Goal: Task Accomplishment & Management: Complete application form

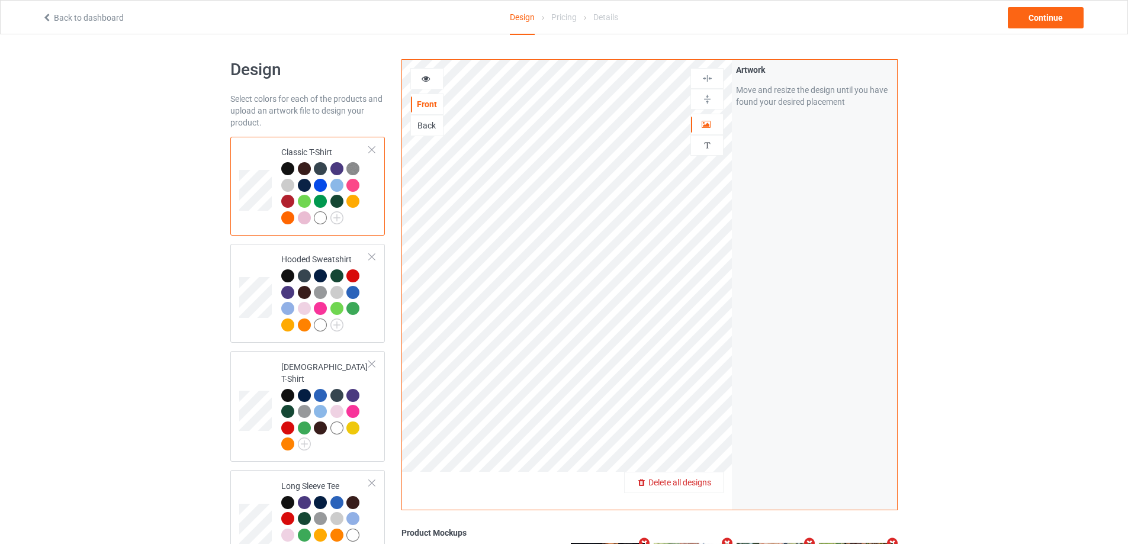
click at [699, 477] on div "Delete all designs" at bounding box center [674, 483] width 98 height 12
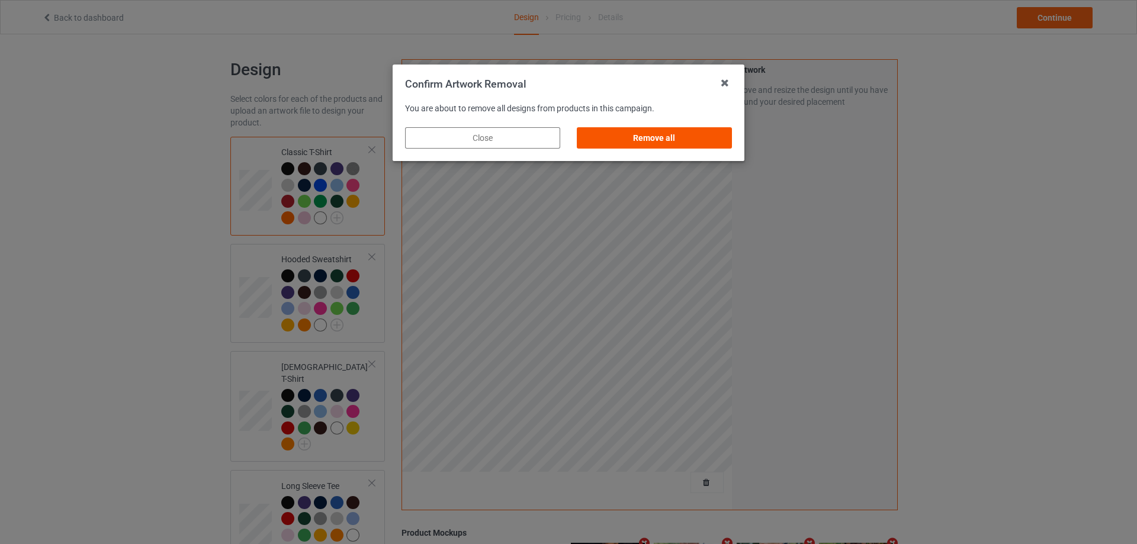
click at [679, 136] on div "Remove all" at bounding box center [654, 137] width 155 height 21
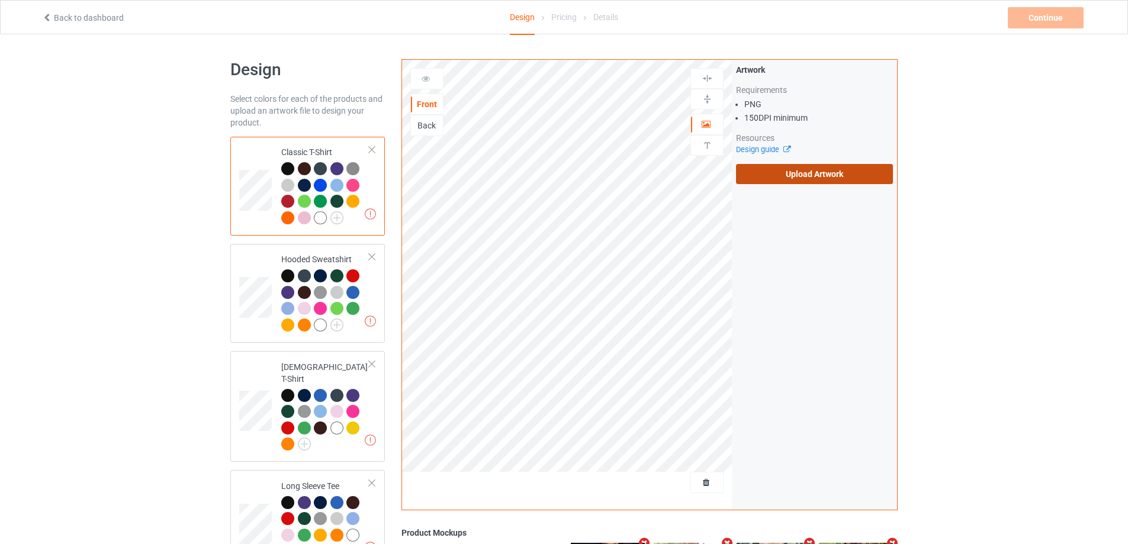
click at [757, 177] on label "Upload Artwork" at bounding box center [814, 174] width 157 height 20
click at [0, 0] on input "Upload Artwork" at bounding box center [0, 0] width 0 height 0
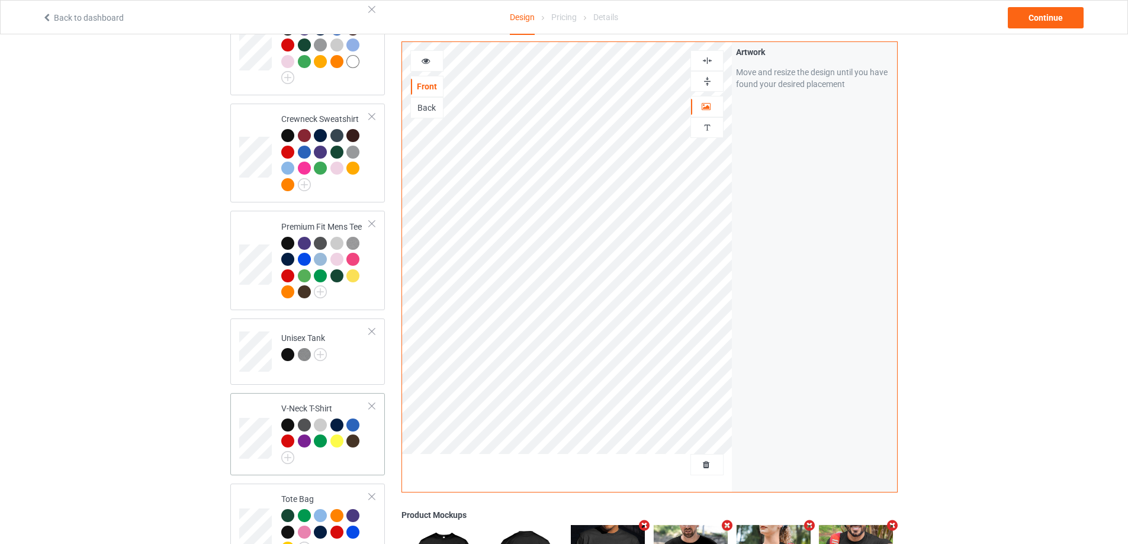
scroll to position [652, 0]
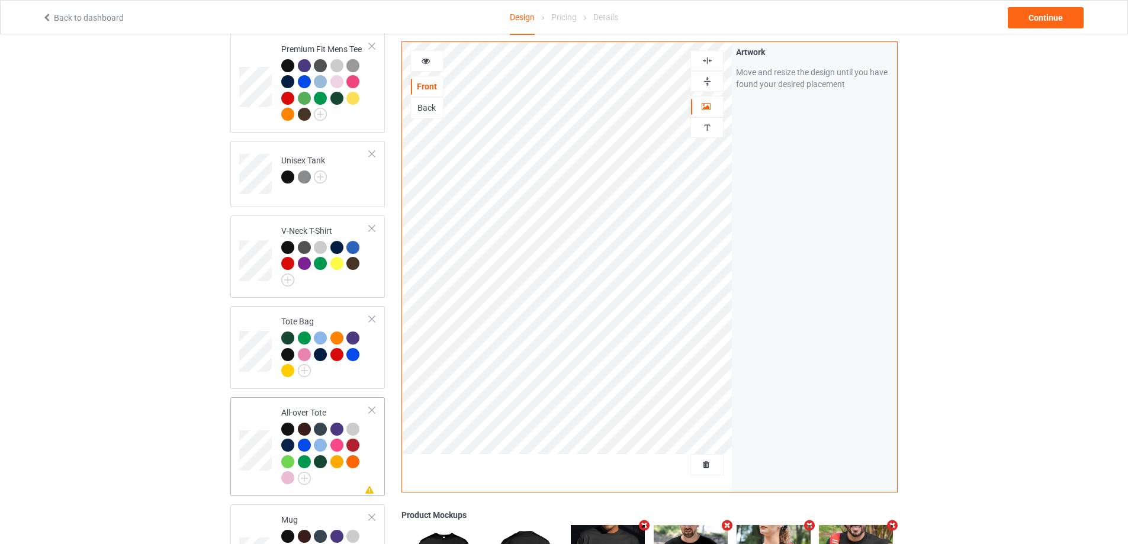
click at [365, 450] on div at bounding box center [325, 455] width 88 height 65
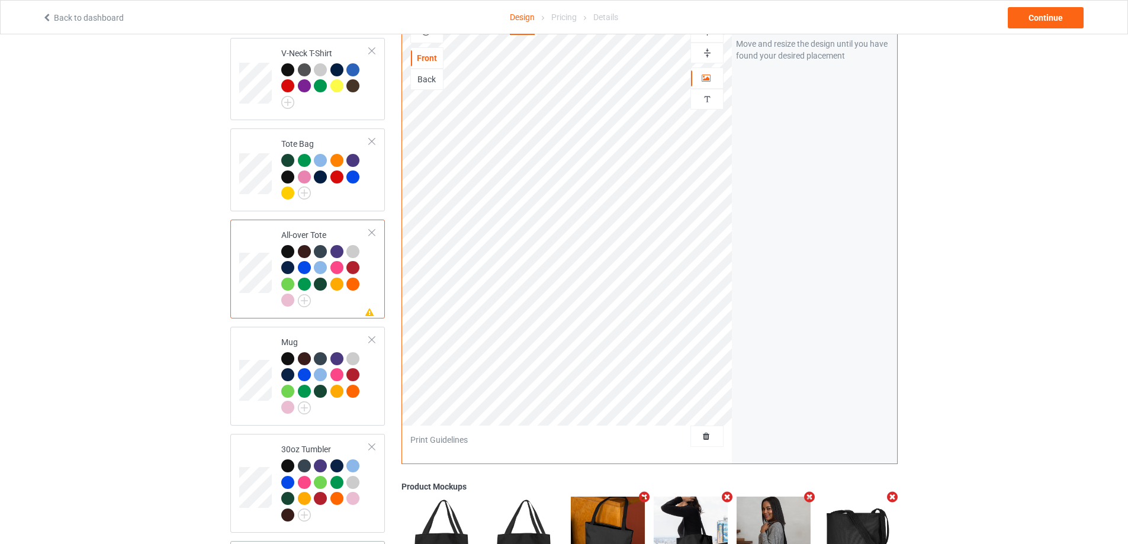
scroll to position [1001, 0]
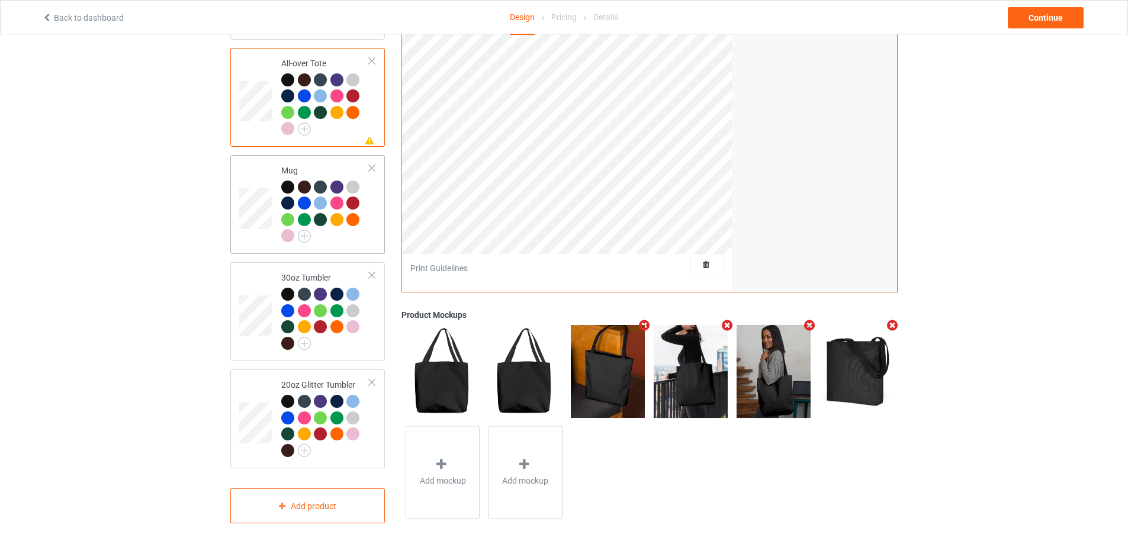
click at [351, 226] on div at bounding box center [325, 213] width 88 height 65
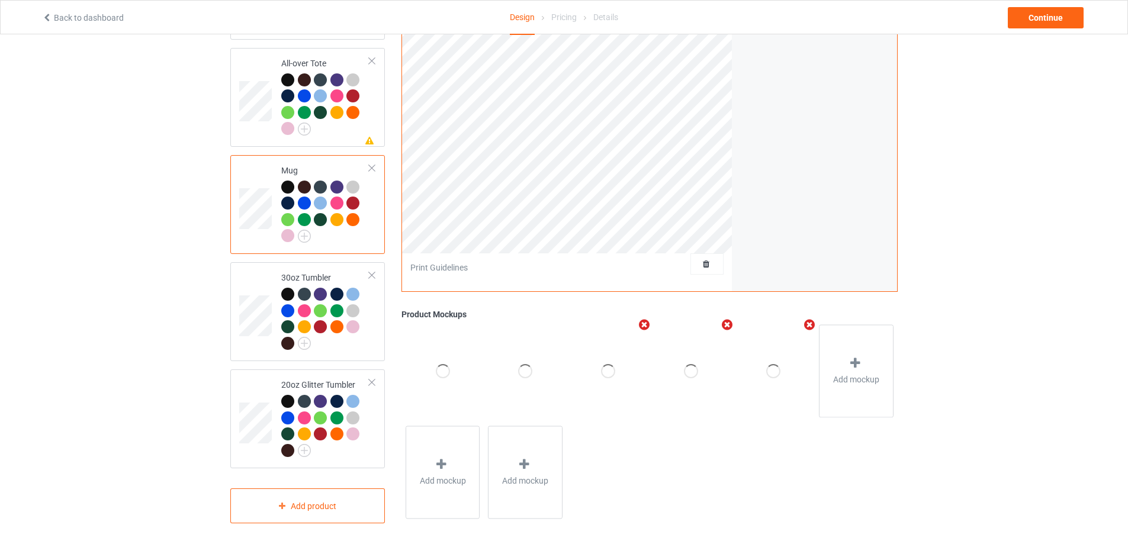
scroll to position [764, 0]
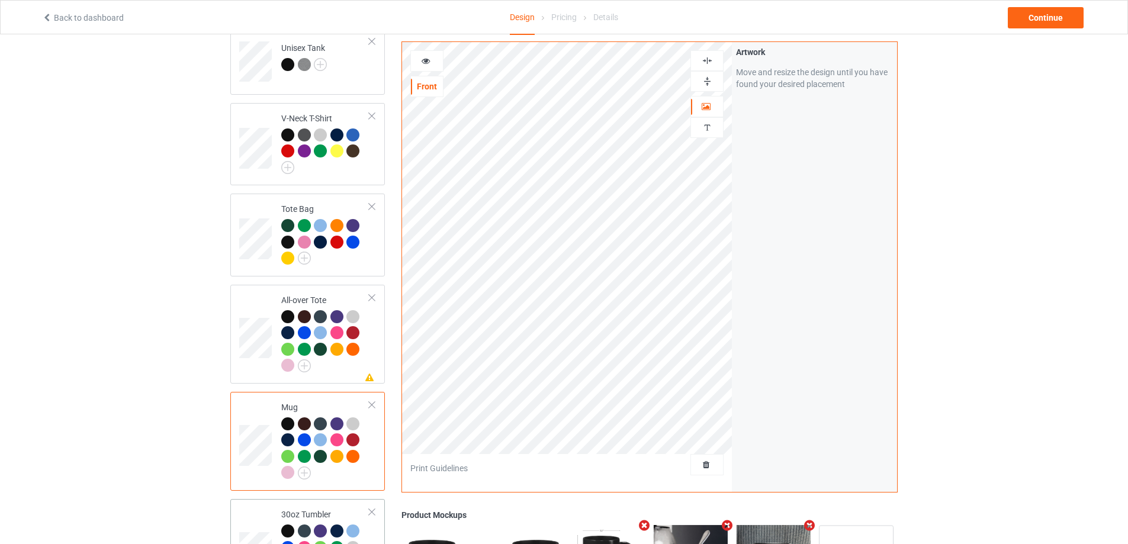
click at [371, 526] on td "30oz Tumbler" at bounding box center [325, 548] width 101 height 89
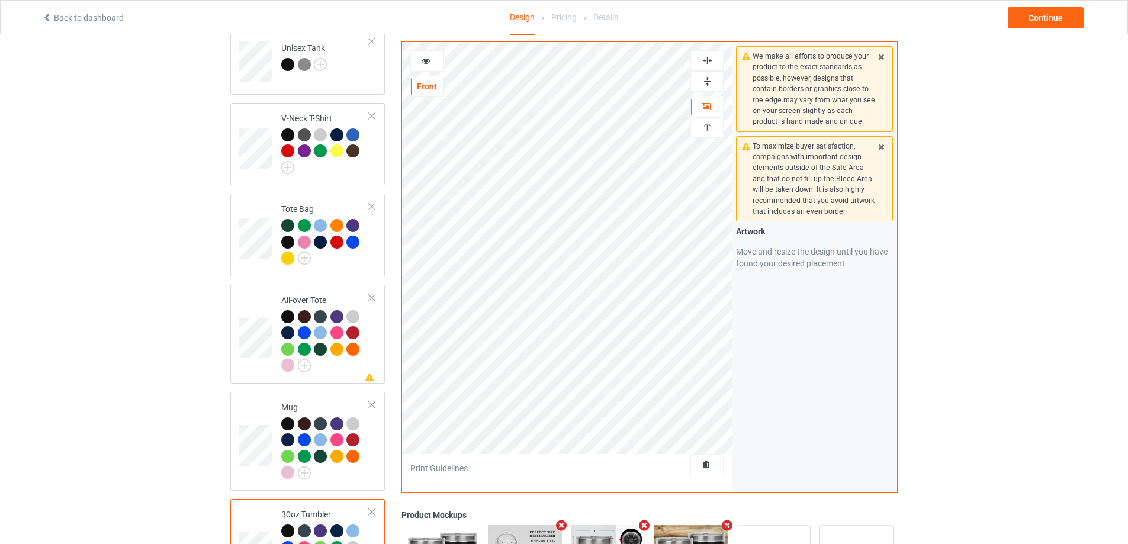
scroll to position [1001, 0]
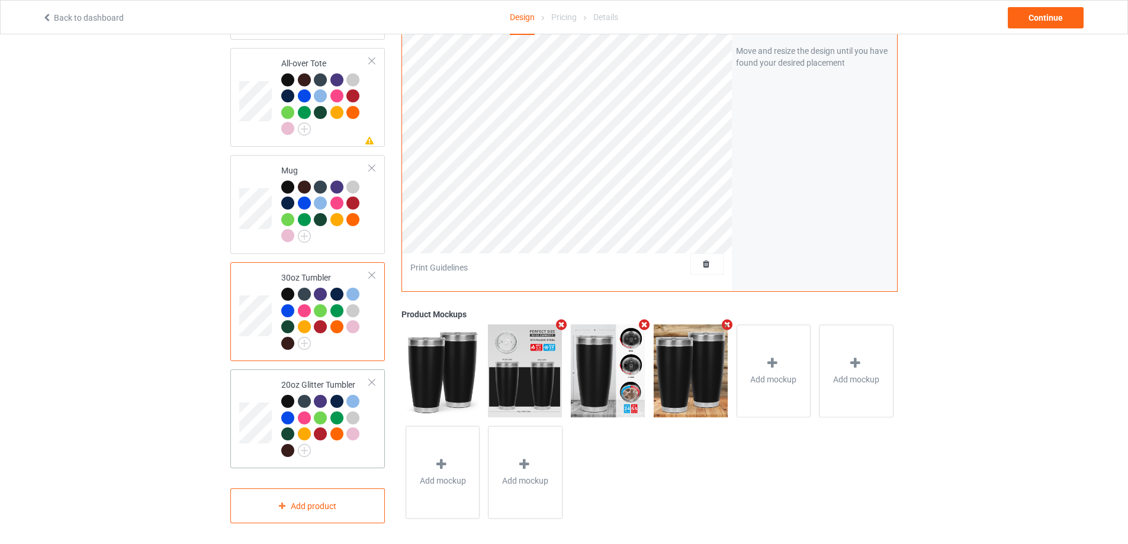
click at [370, 440] on td "20oz Glitter Tumbler" at bounding box center [325, 418] width 101 height 89
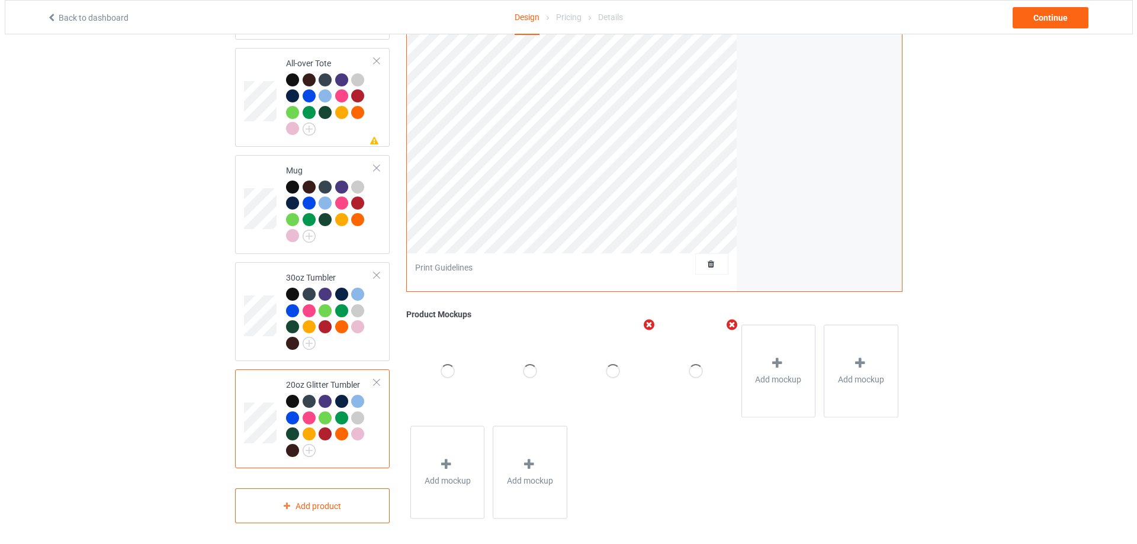
scroll to position [764, 0]
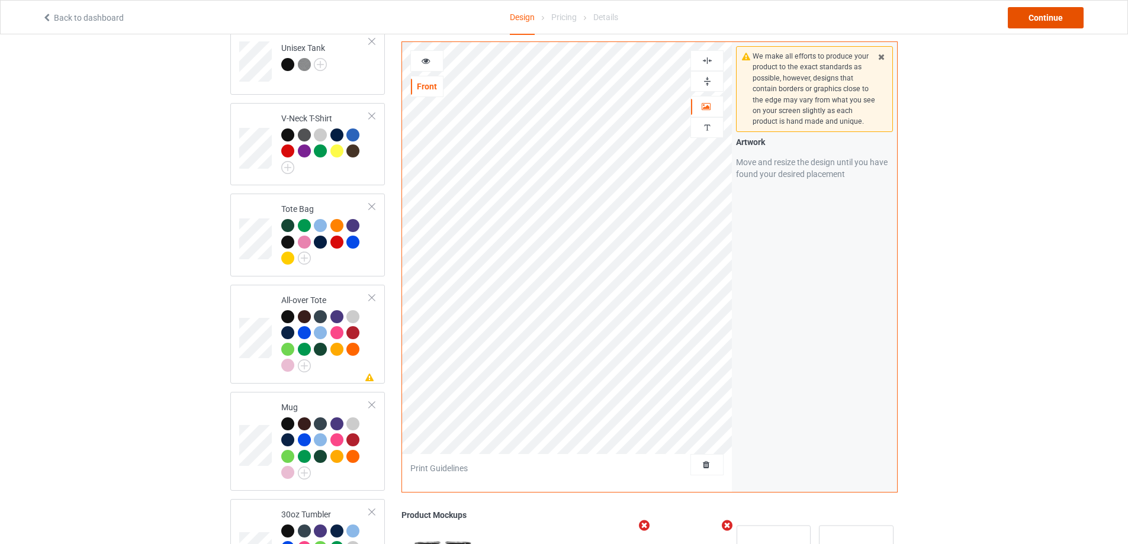
click at [1050, 22] on div "Continue" at bounding box center [1046, 17] width 76 height 21
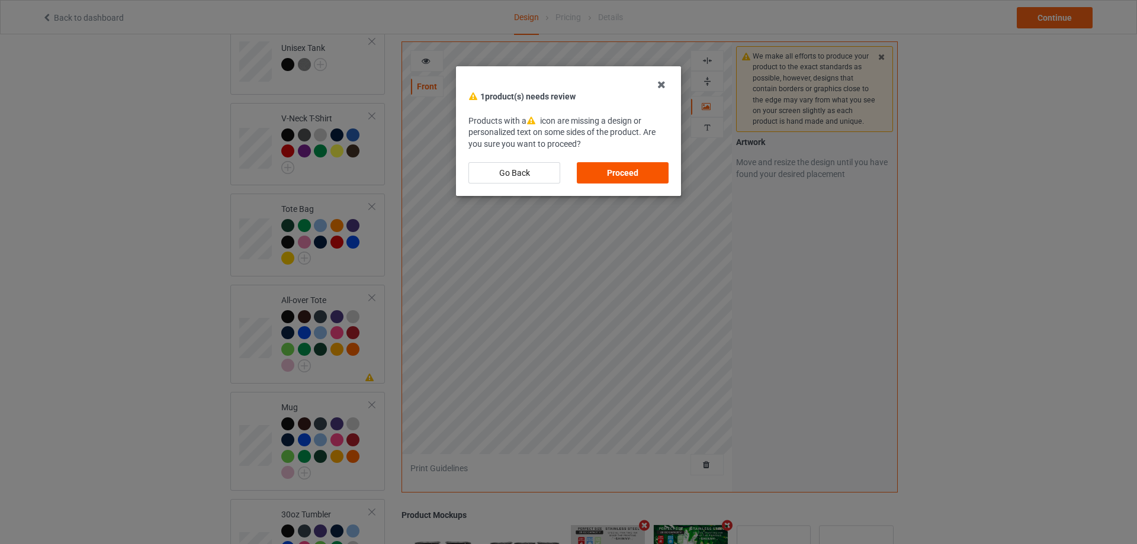
click at [666, 175] on div "Proceed" at bounding box center [623, 172] width 92 height 21
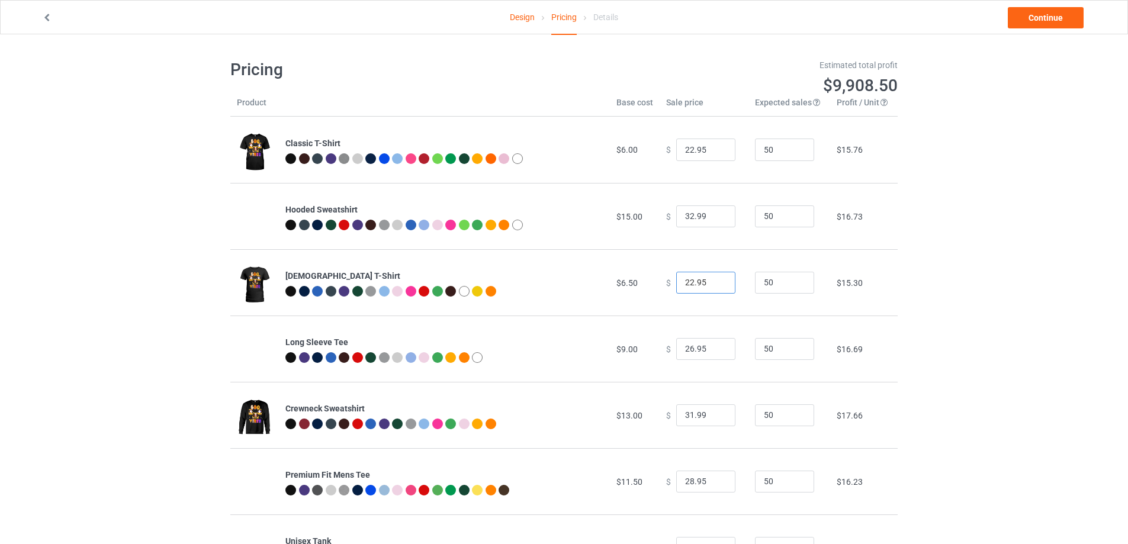
click at [694, 283] on input "22.95" at bounding box center [705, 283] width 59 height 23
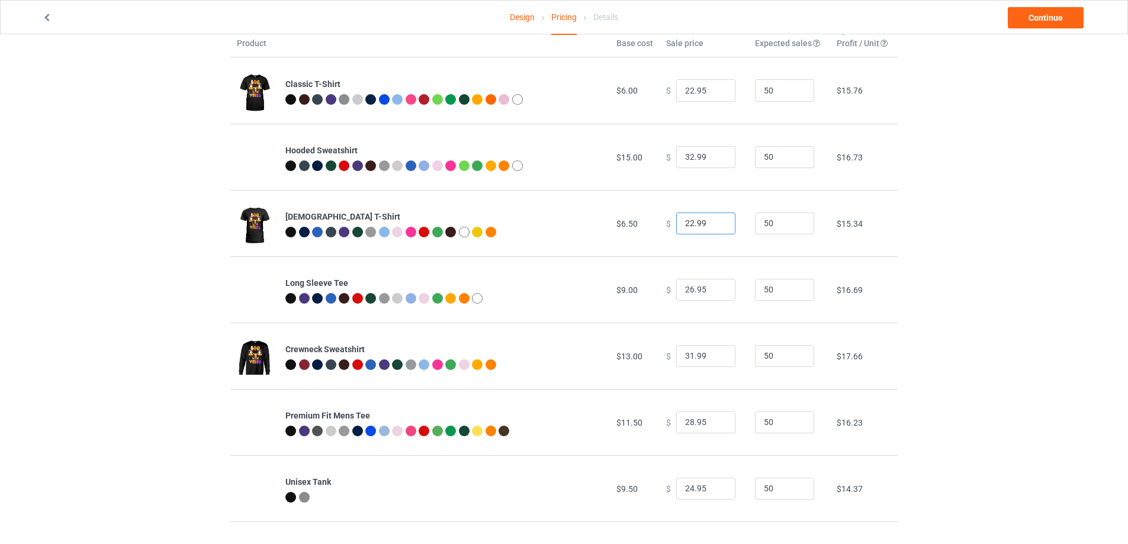
scroll to position [118, 0]
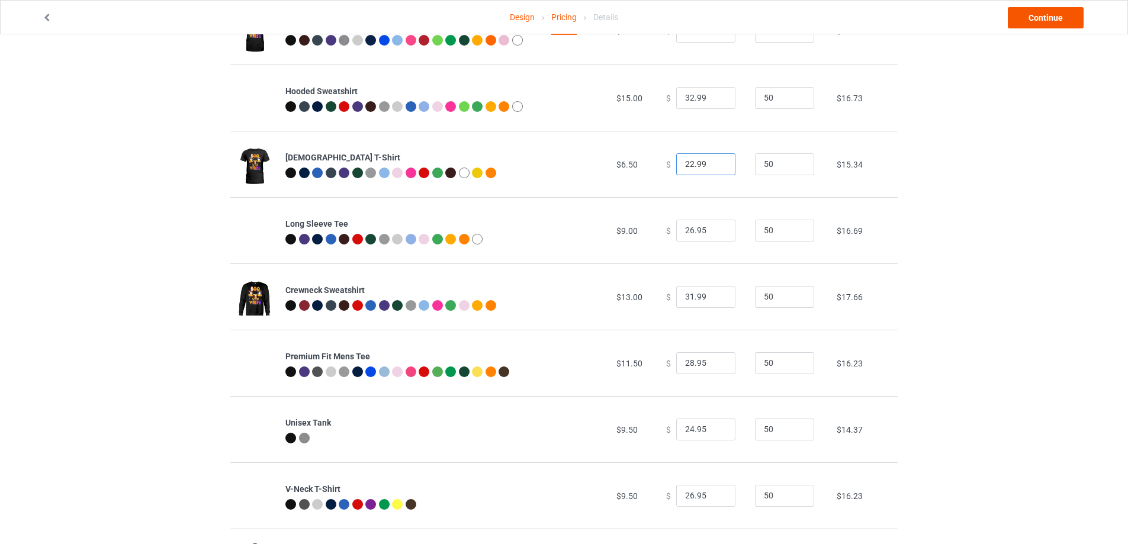
type input "22.99"
click at [1066, 24] on link "Continue" at bounding box center [1046, 17] width 76 height 21
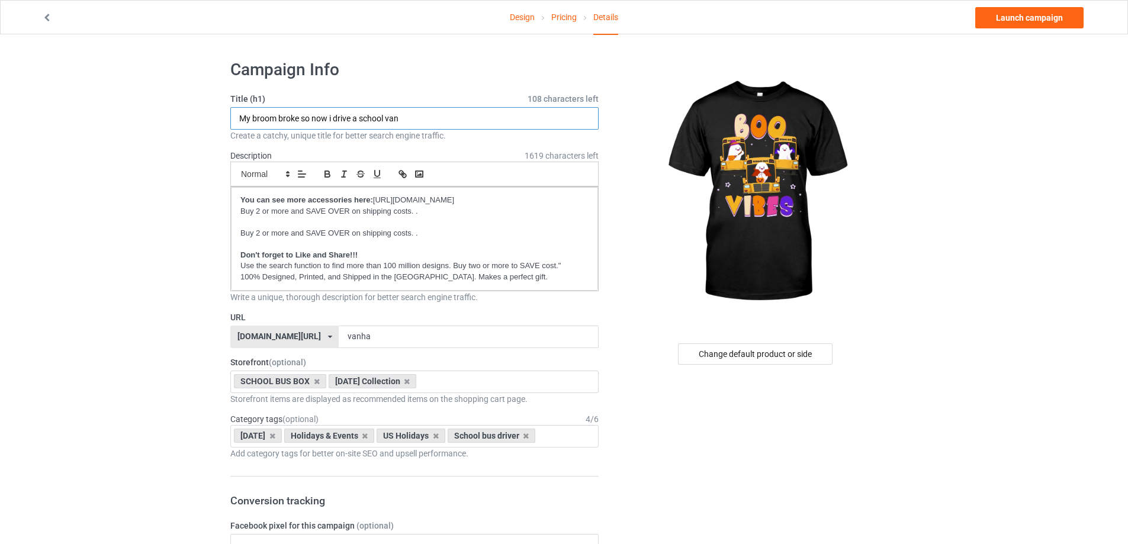
click at [342, 111] on input "My broom broke so now i drive a school van" at bounding box center [414, 118] width 368 height 23
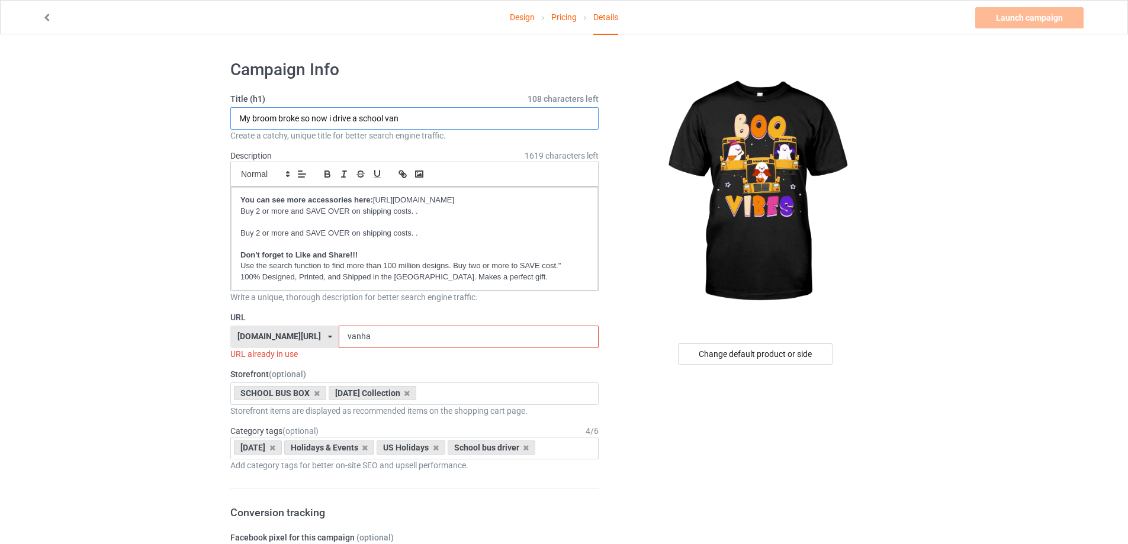
click at [342, 111] on input "My broom broke so now i drive a school van" at bounding box center [414, 118] width 368 height 23
type input "Boo Vibes"
click at [415, 323] on label "URL" at bounding box center [414, 318] width 368 height 12
click at [412, 329] on input "vanha" at bounding box center [468, 337] width 259 height 23
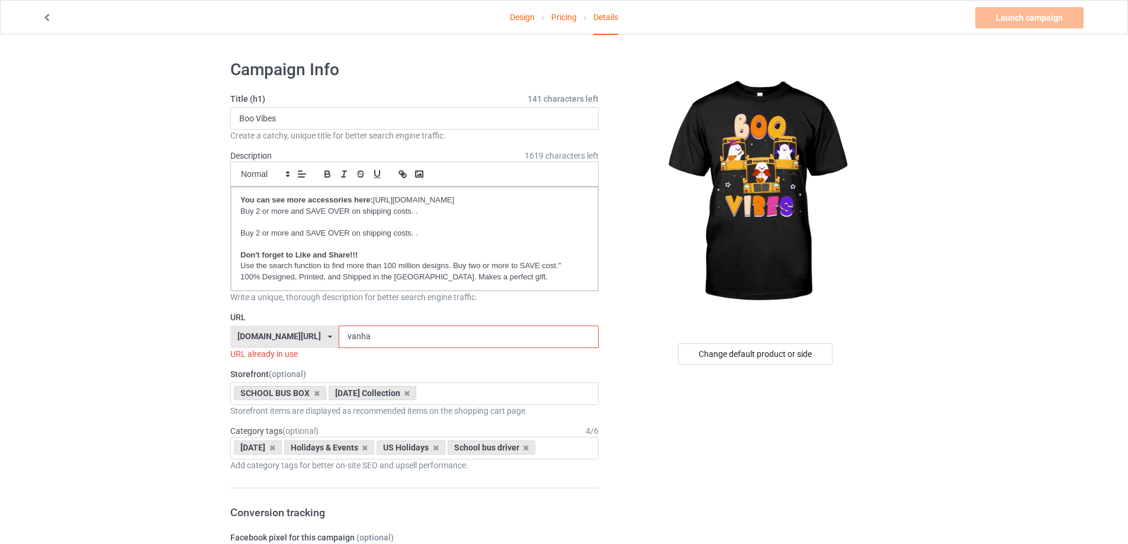
click at [412, 329] on input "vanha" at bounding box center [468, 337] width 259 height 23
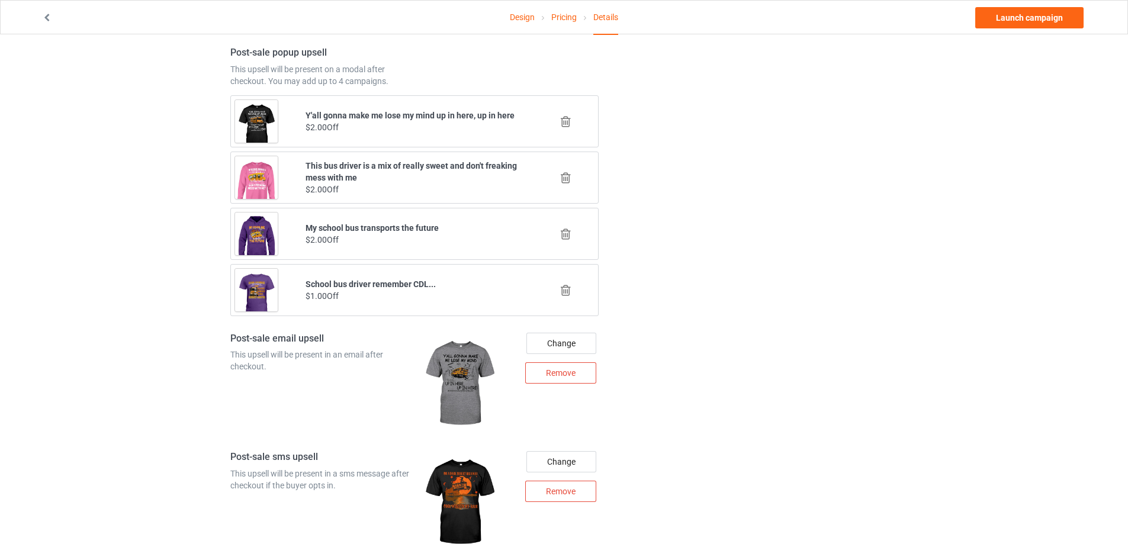
scroll to position [1471, 0]
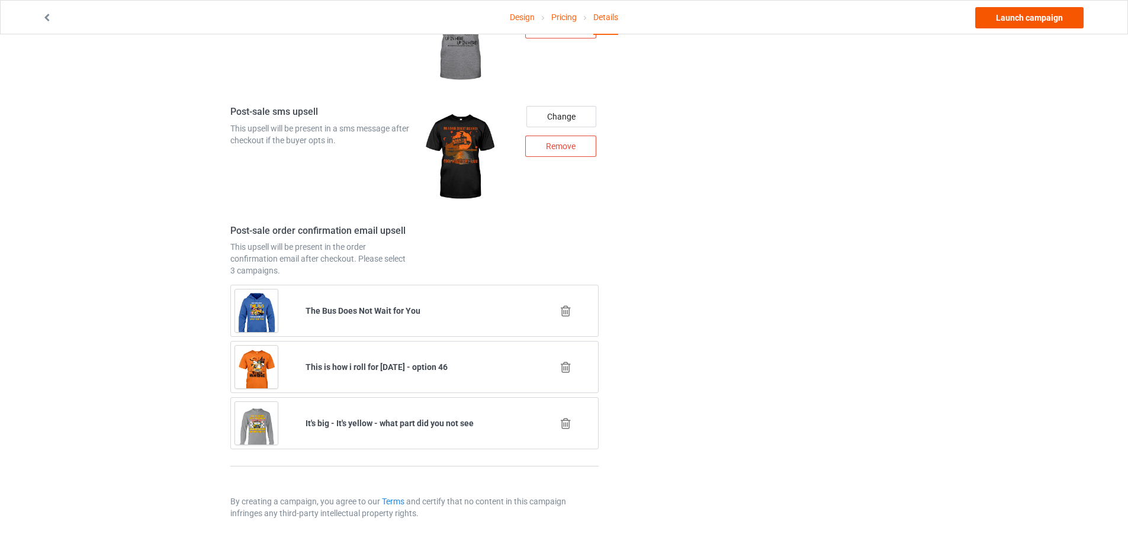
type input "bovi"
click at [1024, 18] on link "Launch campaign" at bounding box center [1030, 17] width 108 height 21
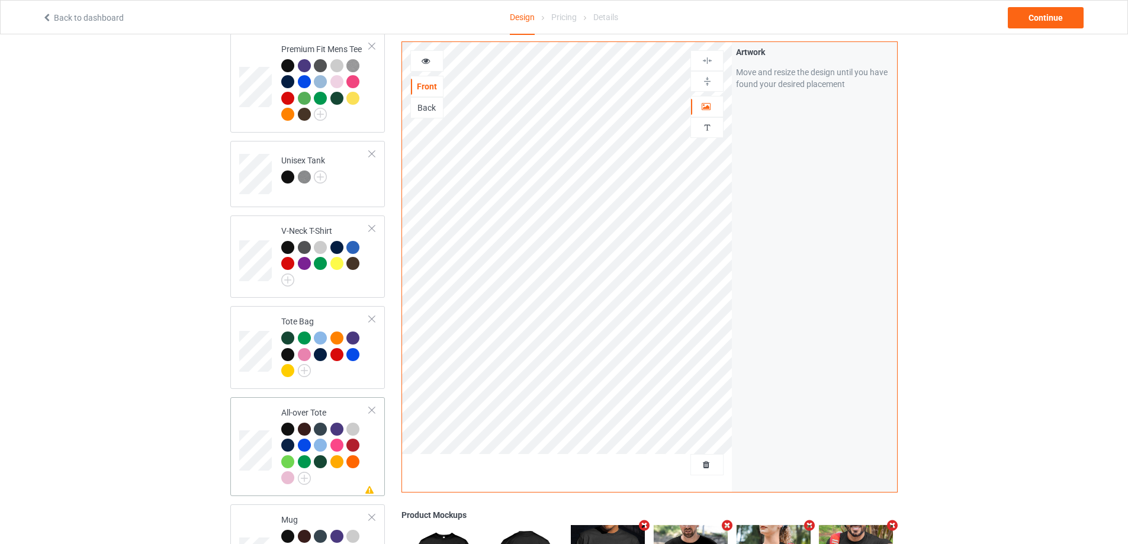
scroll to position [770, 0]
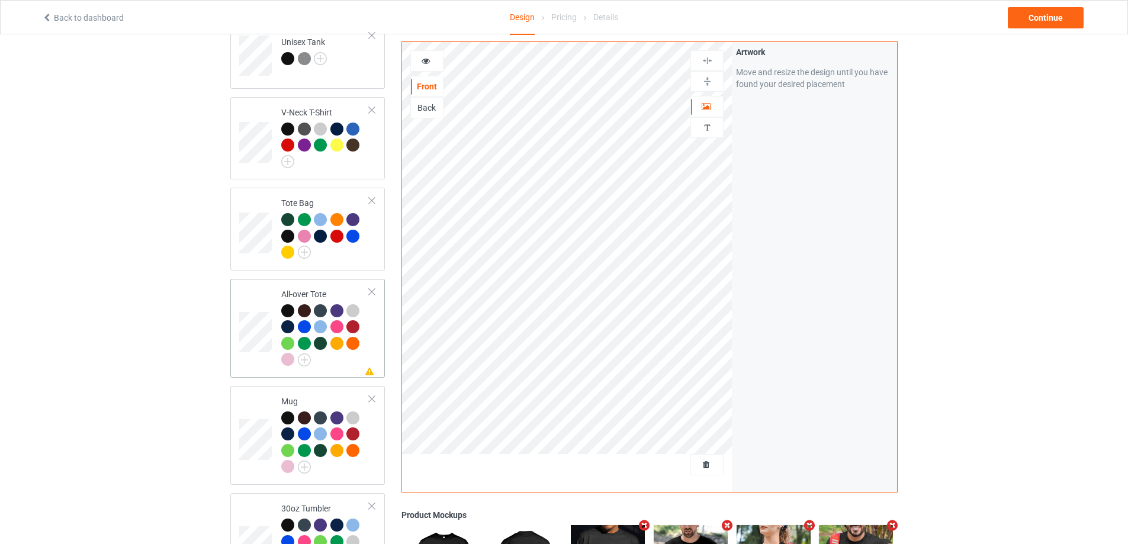
click at [373, 345] on td "Missing artwork on 1 side(s) All-over Tote" at bounding box center [325, 328] width 101 height 89
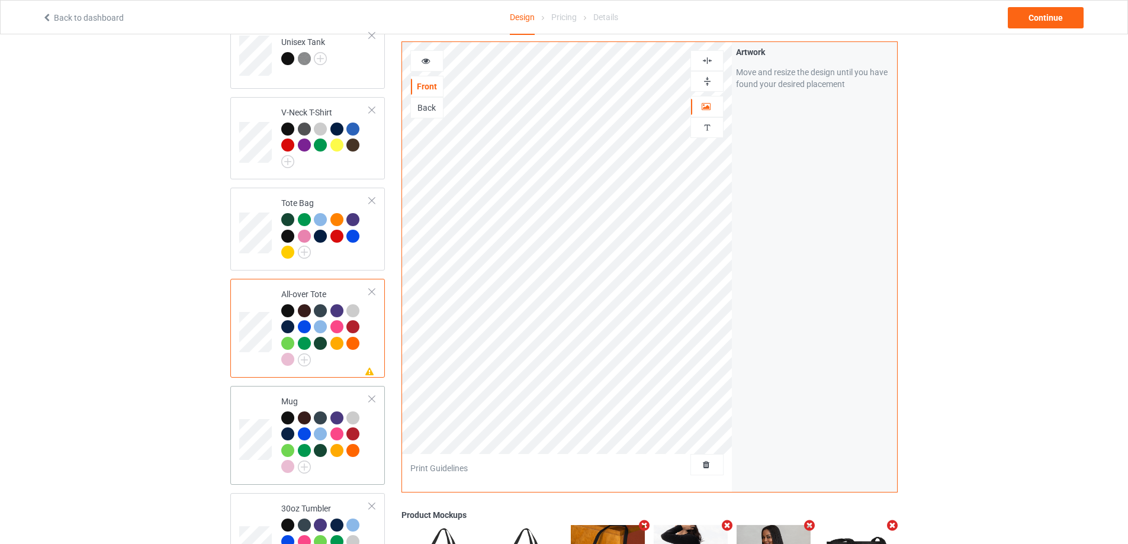
click at [368, 470] on td "Mug" at bounding box center [325, 435] width 101 height 89
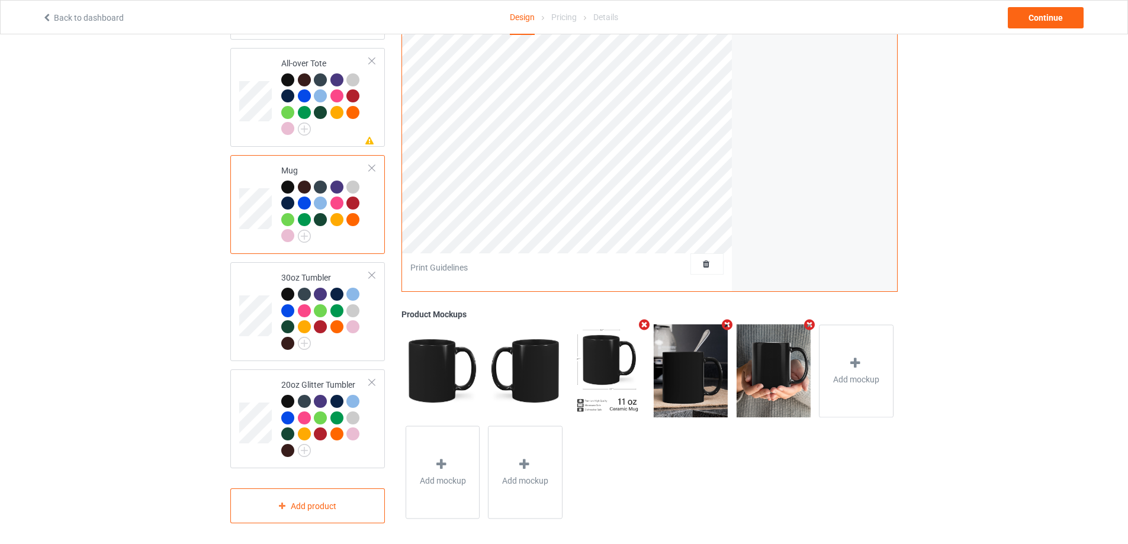
scroll to position [764, 0]
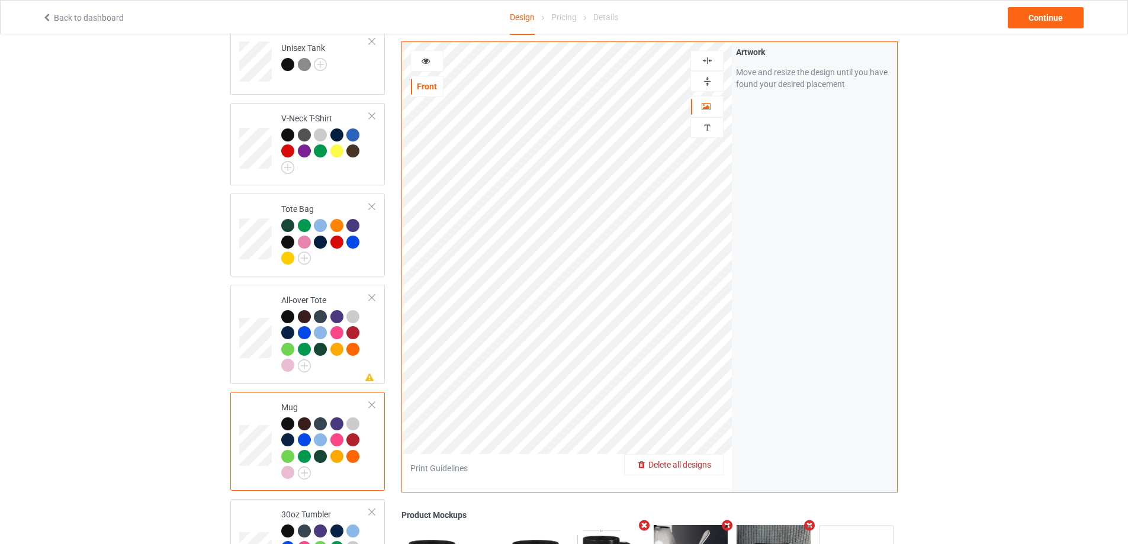
click at [707, 465] on span "Delete all designs" at bounding box center [680, 464] width 63 height 9
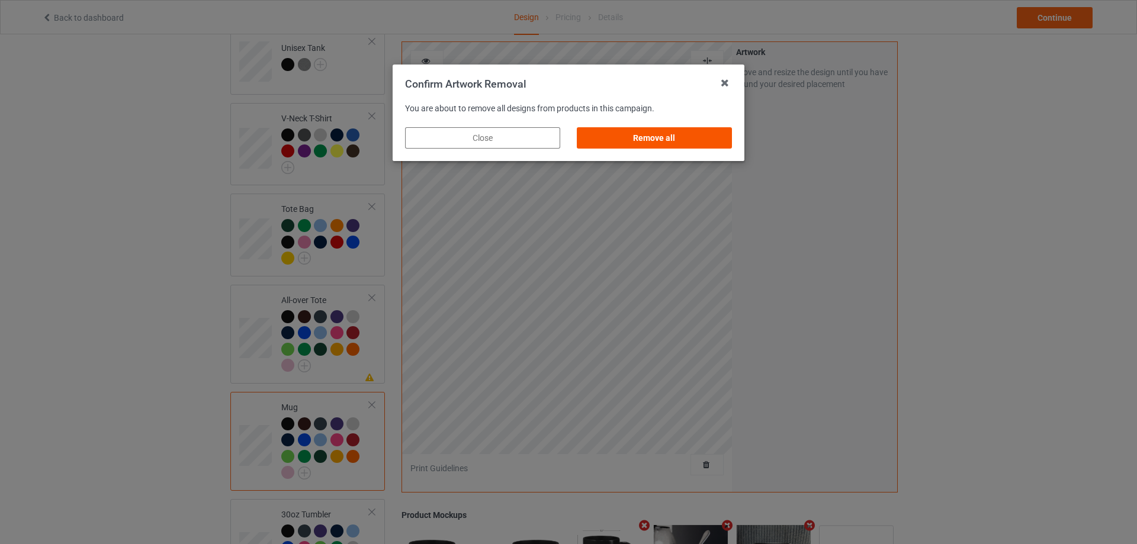
click at [679, 140] on div "Remove all" at bounding box center [654, 137] width 155 height 21
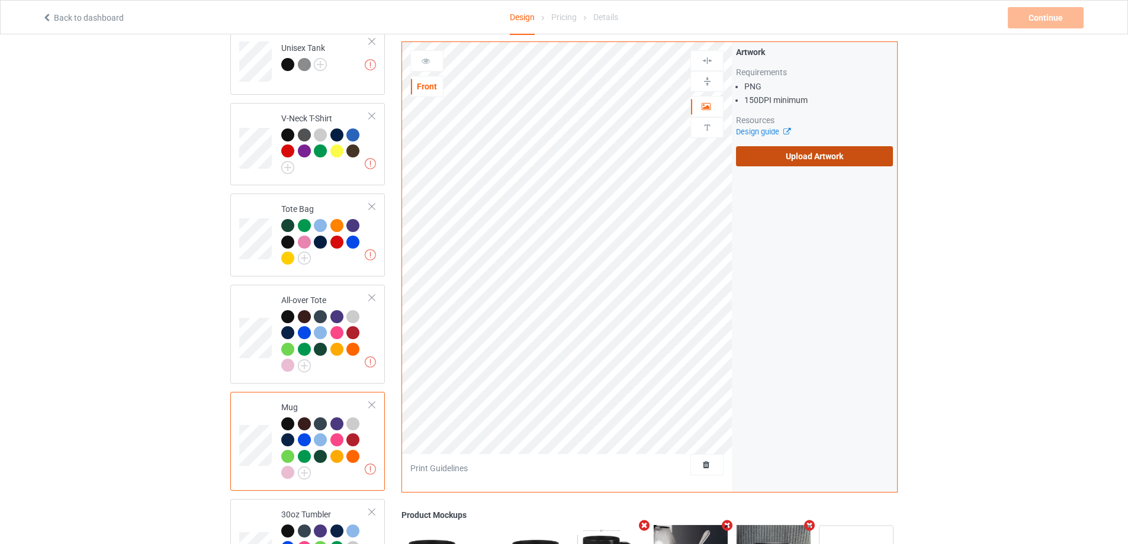
click at [790, 159] on label "Upload Artwork" at bounding box center [814, 156] width 157 height 20
click at [0, 0] on input "Upload Artwork" at bounding box center [0, 0] width 0 height 0
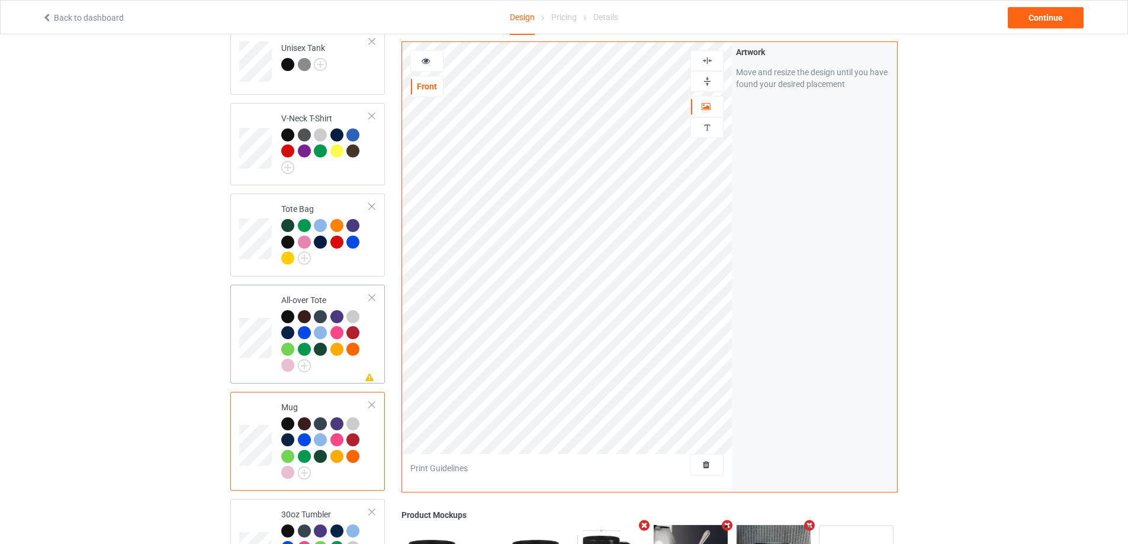
click at [338, 360] on div at bounding box center [325, 342] width 88 height 65
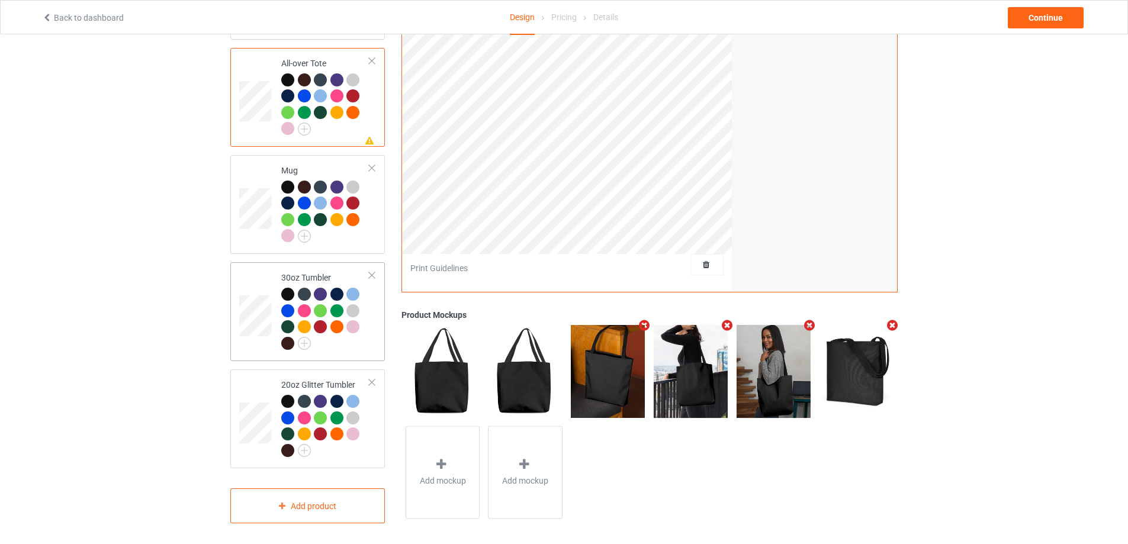
click at [357, 352] on div "30oz Tumbler" at bounding box center [307, 311] width 155 height 99
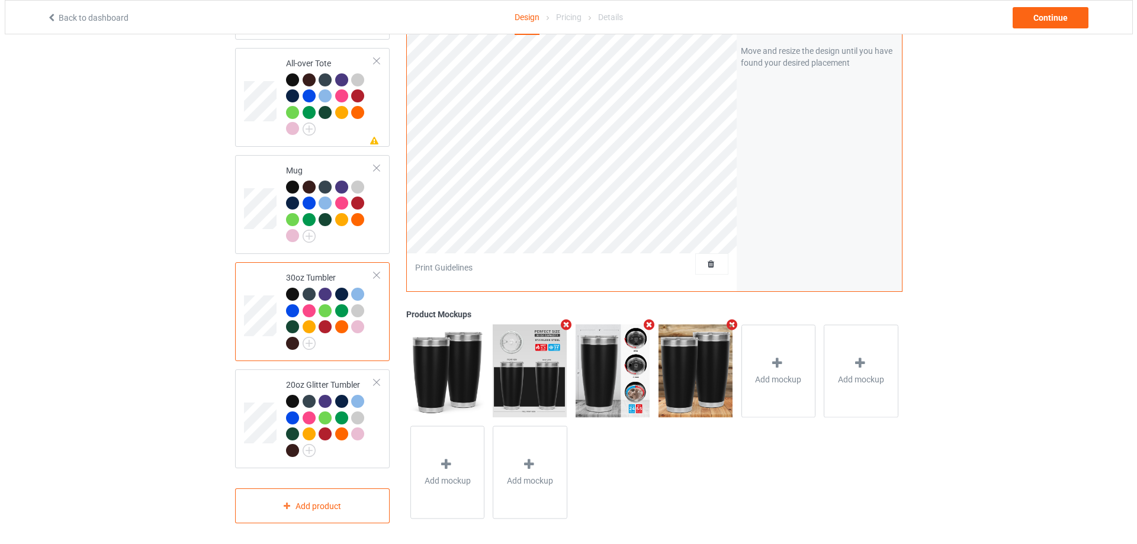
scroll to position [823, 0]
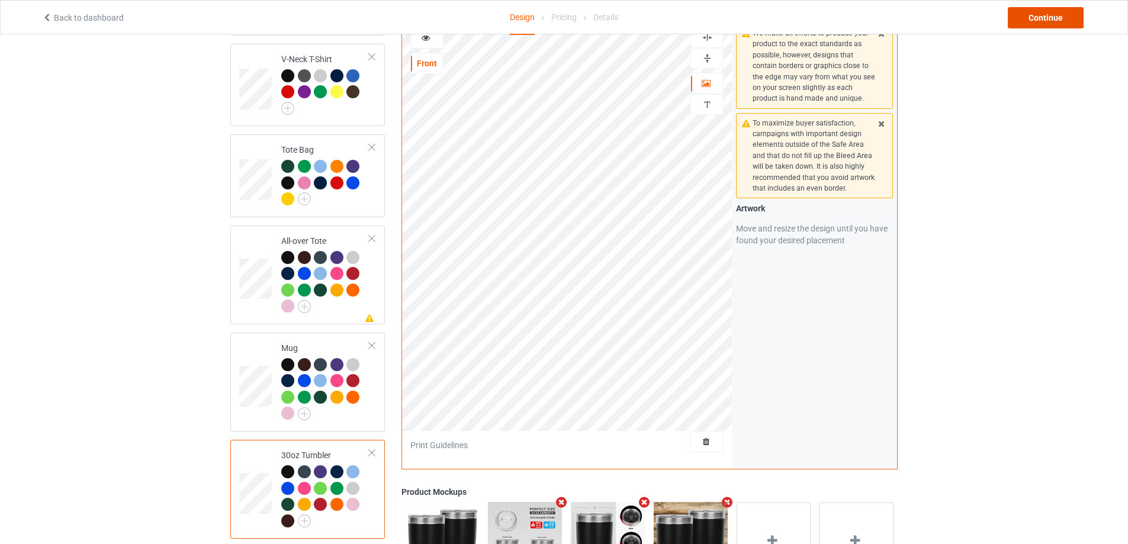
click at [1025, 25] on div "Continue" at bounding box center [1046, 17] width 76 height 21
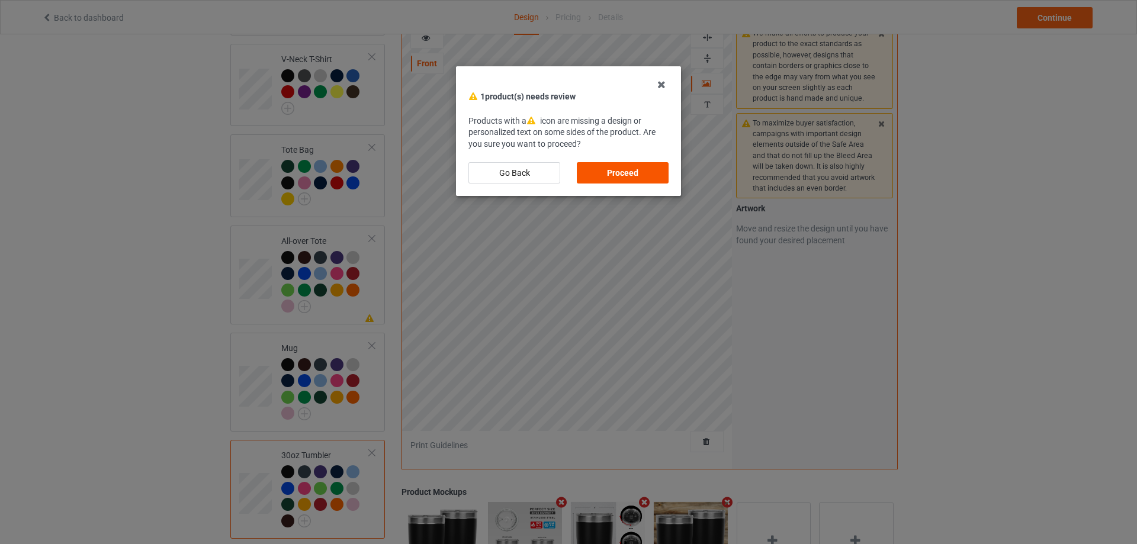
click at [625, 165] on div "Proceed" at bounding box center [623, 172] width 92 height 21
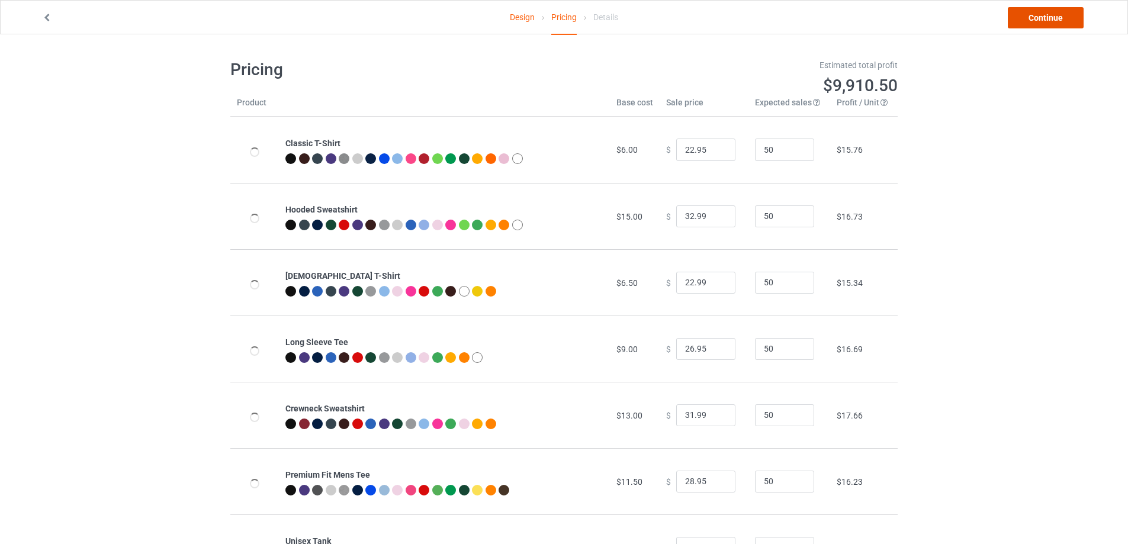
click at [1047, 21] on link "Continue" at bounding box center [1046, 17] width 76 height 21
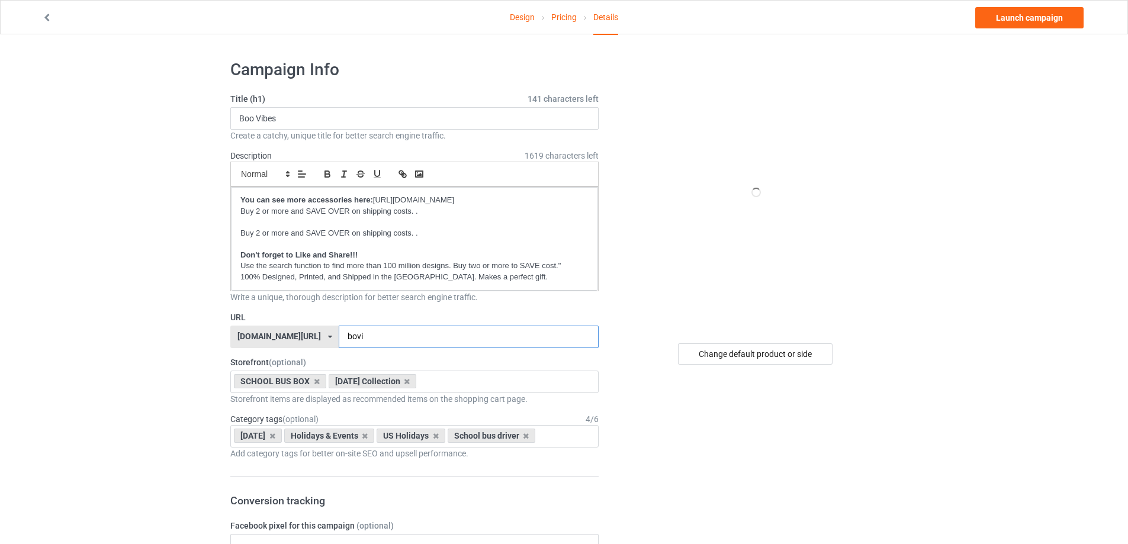
click at [365, 339] on input "bovi" at bounding box center [468, 337] width 259 height 23
type input "bovi2"
click at [1002, 14] on link "Launch campaign" at bounding box center [1030, 17] width 108 height 21
